Goal: Information Seeking & Learning: Check status

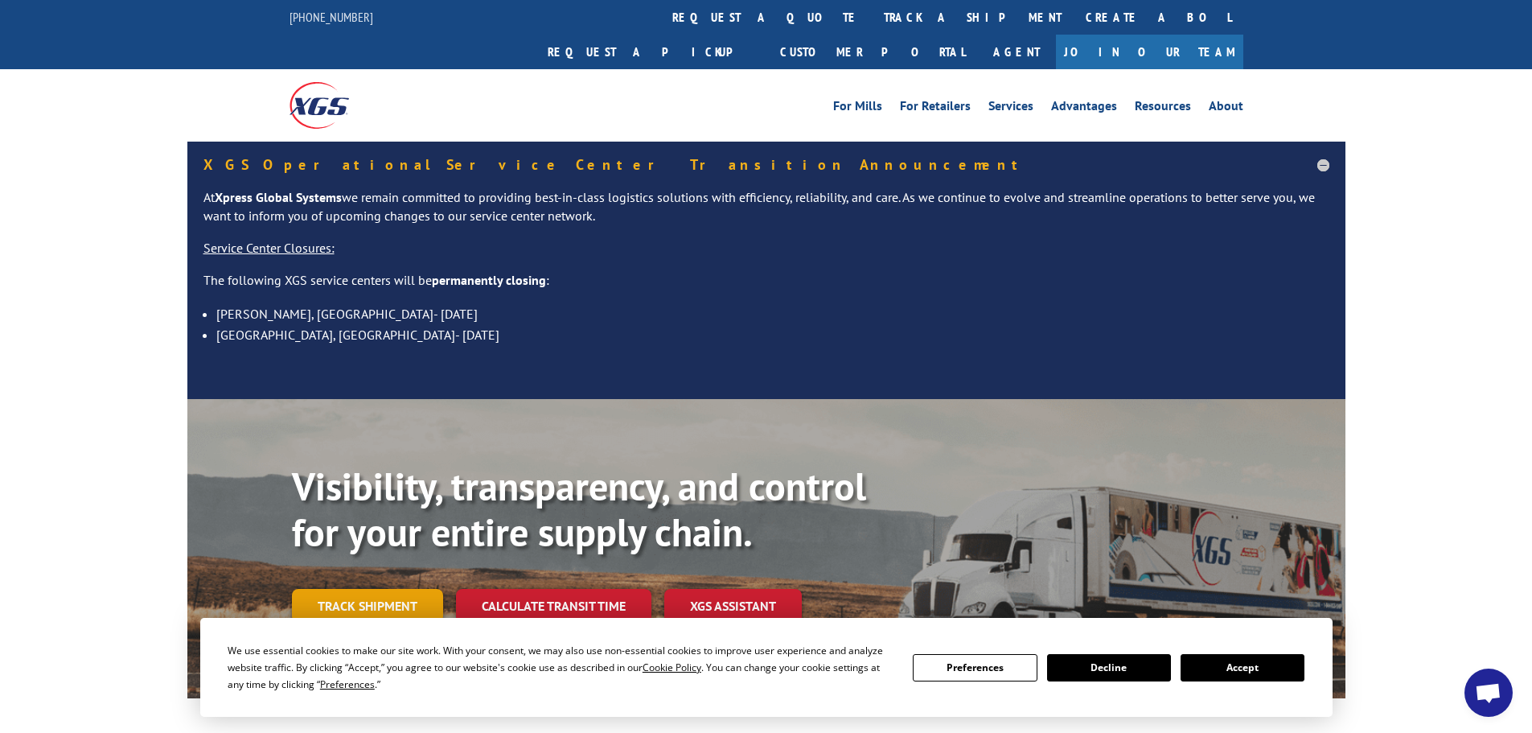
click at [352, 589] on link "Track shipment" at bounding box center [367, 606] width 151 height 34
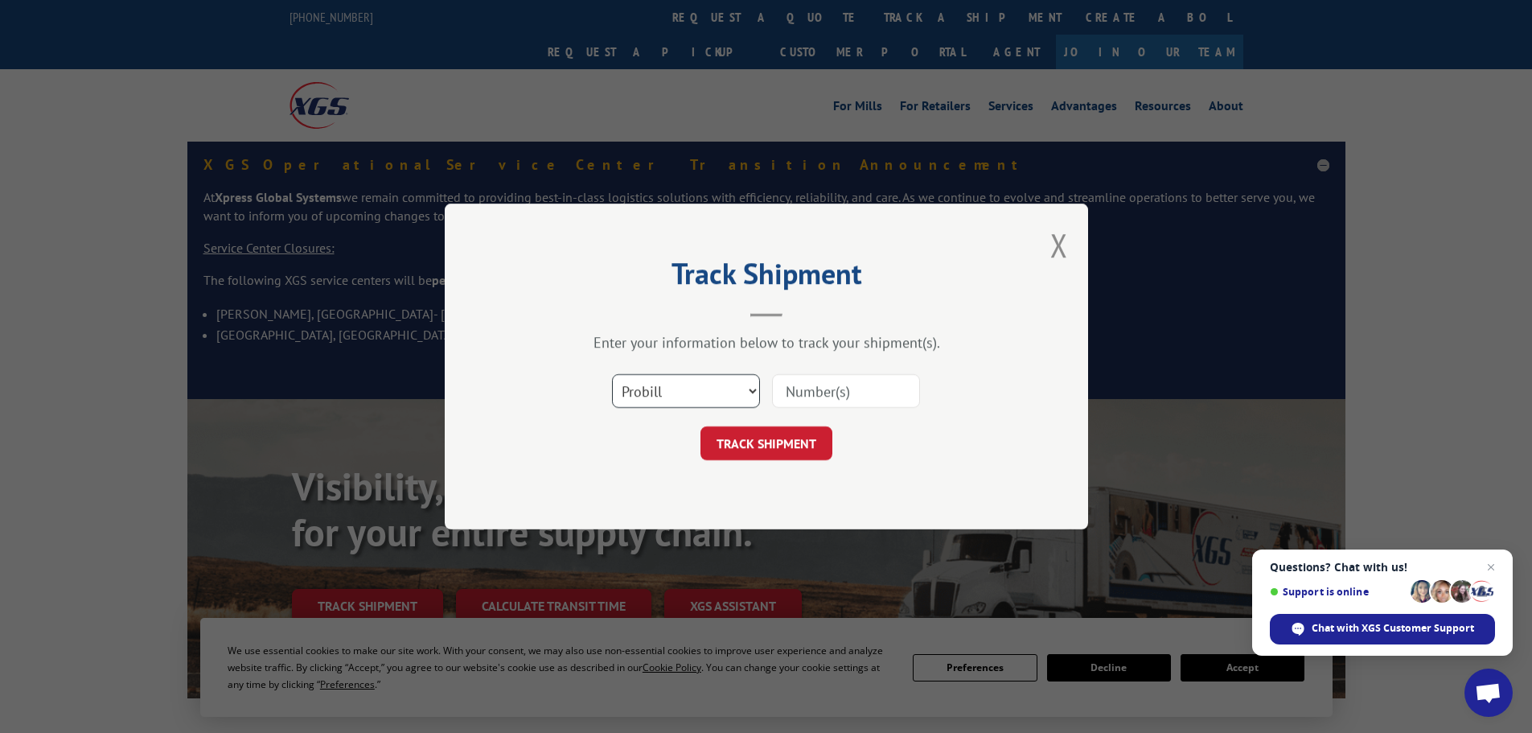
click at [656, 392] on select "Select category... Probill BOL PO" at bounding box center [686, 391] width 148 height 34
select select "bol"
click at [612, 374] on select "Select category... Probill BOL PO" at bounding box center [686, 391] width 148 height 34
click at [818, 389] on input at bounding box center [846, 391] width 148 height 34
paste input "5148070"
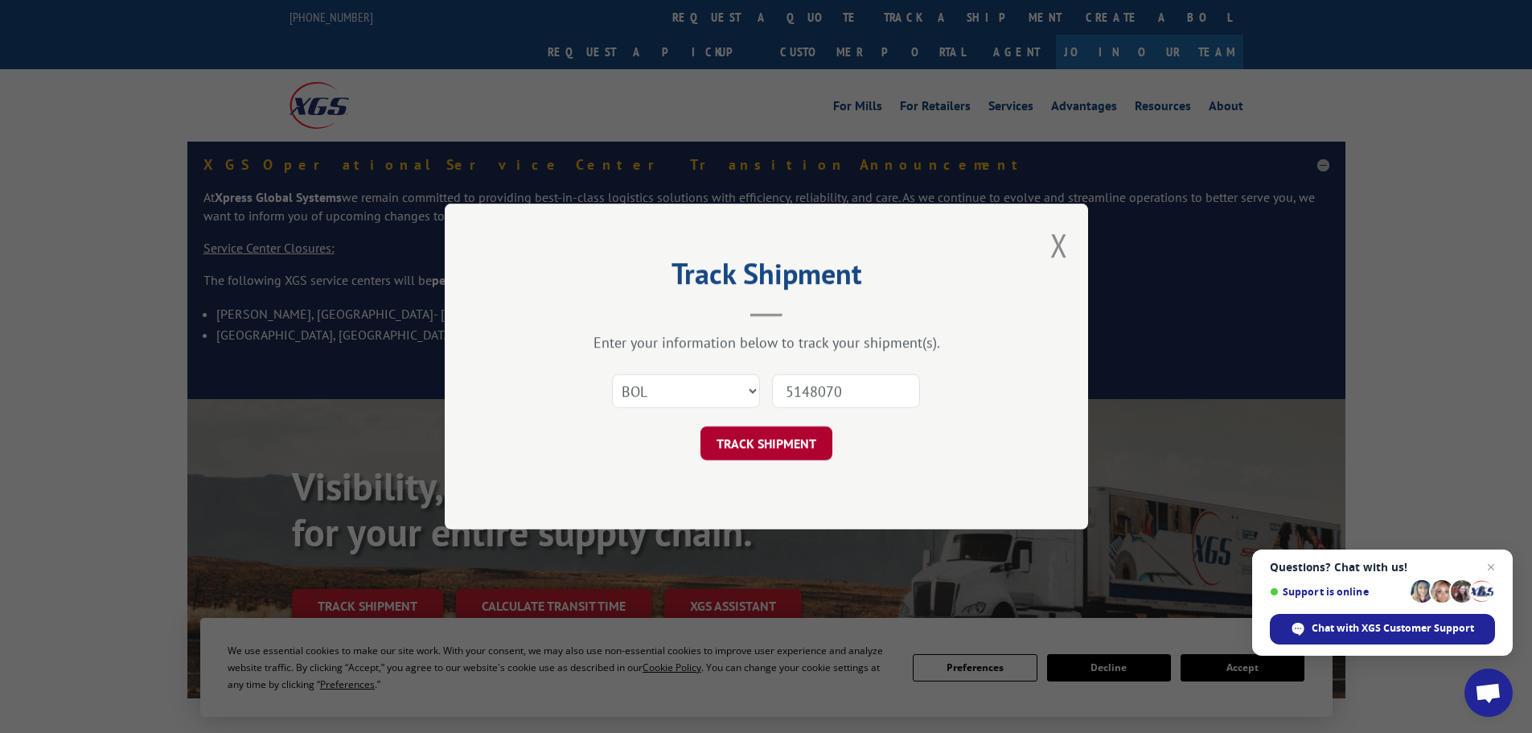
type input "5148070"
click at [749, 442] on button "TRACK SHIPMENT" at bounding box center [766, 443] width 132 height 34
